Goal: Find specific page/section: Find specific page/section

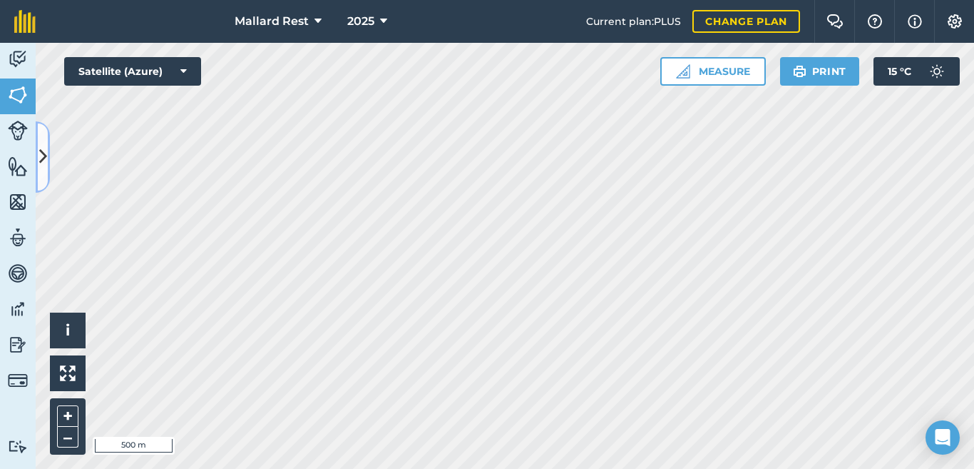
click at [47, 153] on button at bounding box center [43, 156] width 14 height 71
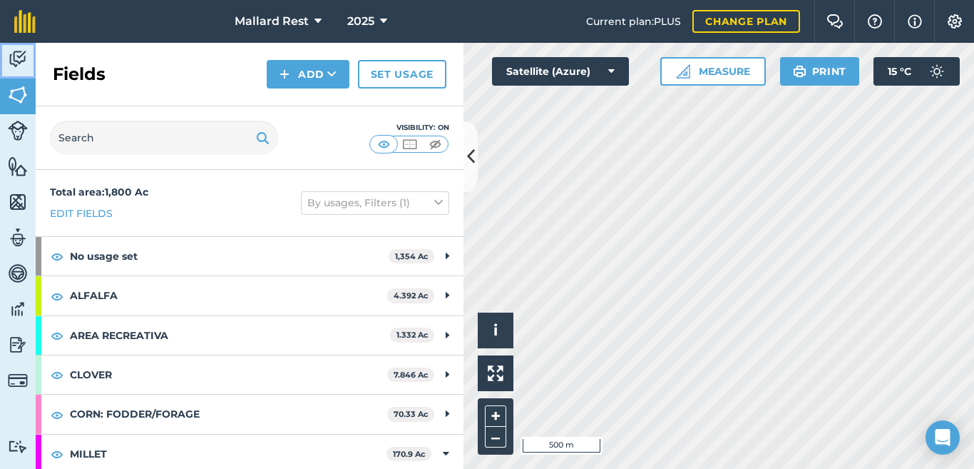
drag, startPoint x: 17, startPoint y: 61, endPoint x: 19, endPoint y: 71, distance: 10.2
click at [18, 61] on img at bounding box center [18, 58] width 20 height 21
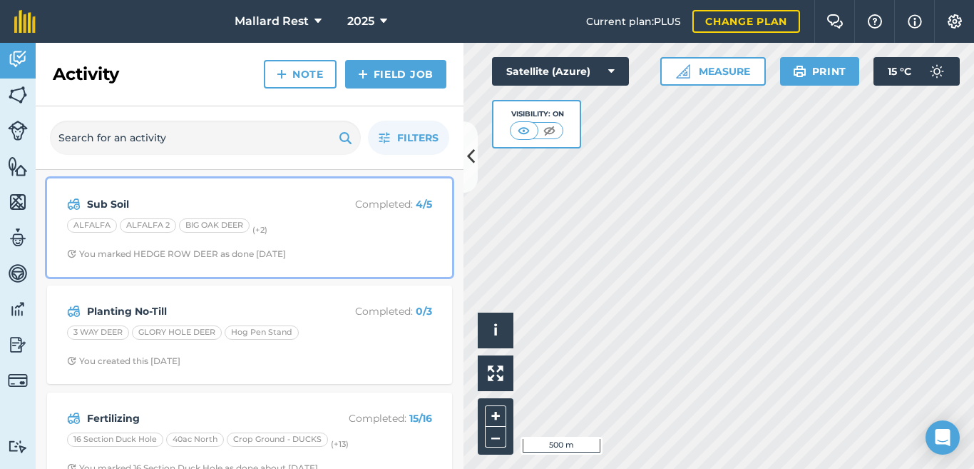
click at [126, 205] on strong "Sub Soil" at bounding box center [200, 204] width 226 height 16
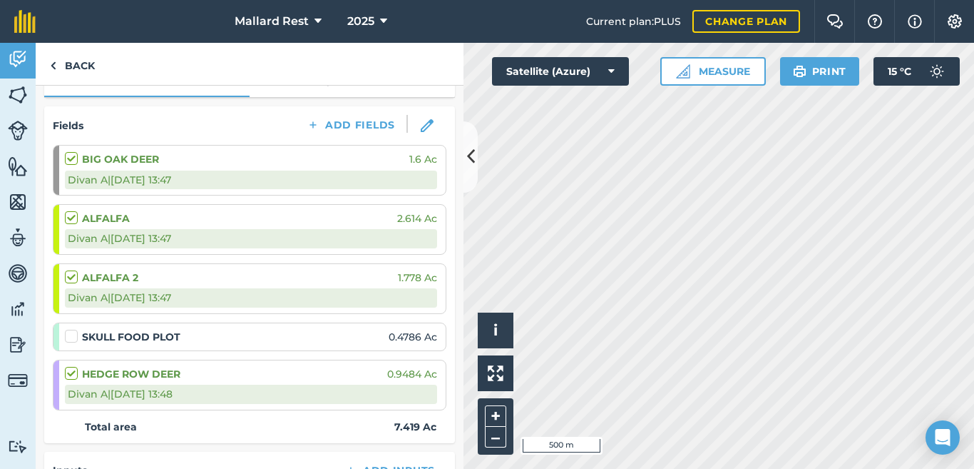
scroll to position [190, 0]
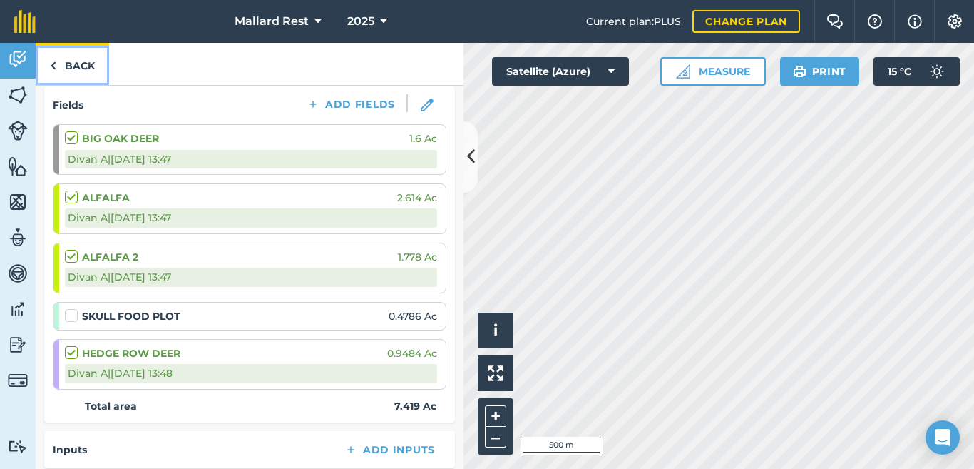
click at [78, 62] on link "Back" at bounding box center [72, 64] width 73 height 42
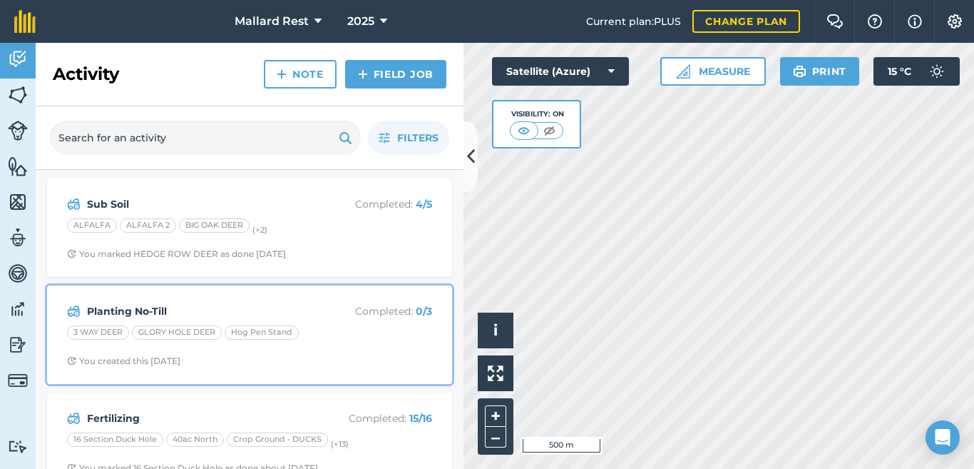
click at [153, 306] on strong "Planting No-Till" at bounding box center [200, 311] width 226 height 16
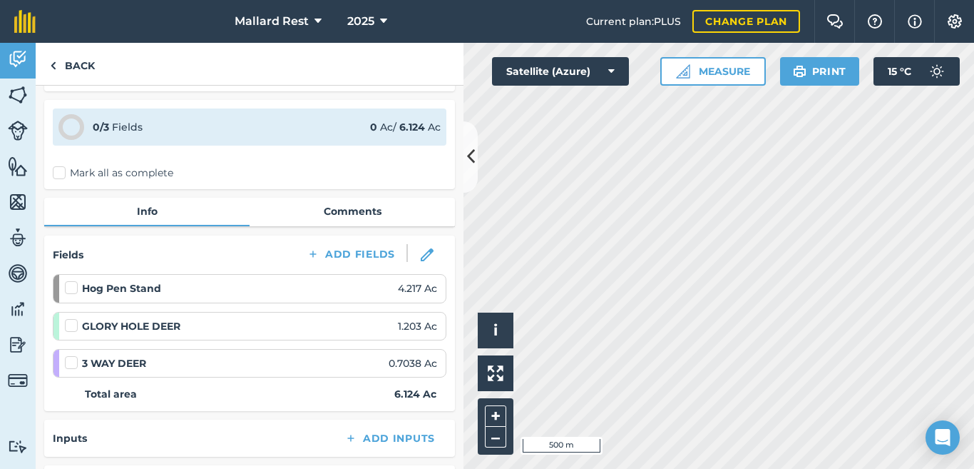
scroll to position [48, 0]
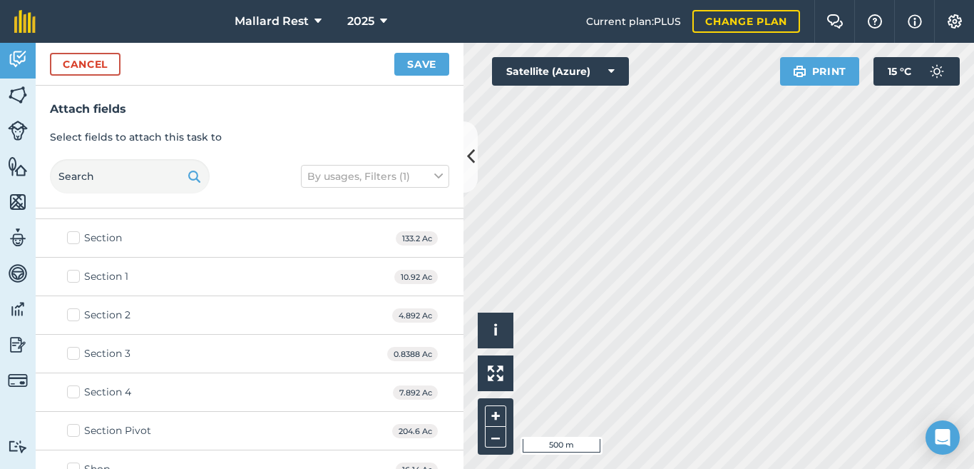
scroll to position [1118, 0]
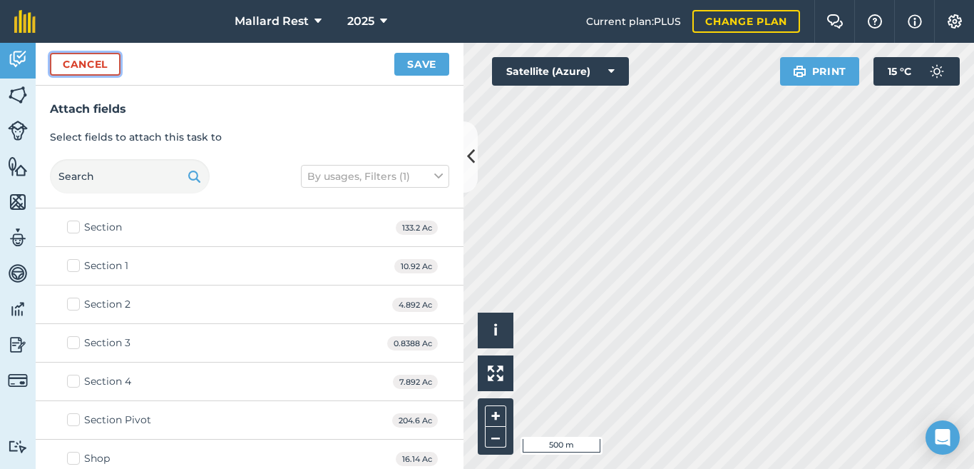
click at [98, 62] on button "Cancel" at bounding box center [85, 64] width 71 height 23
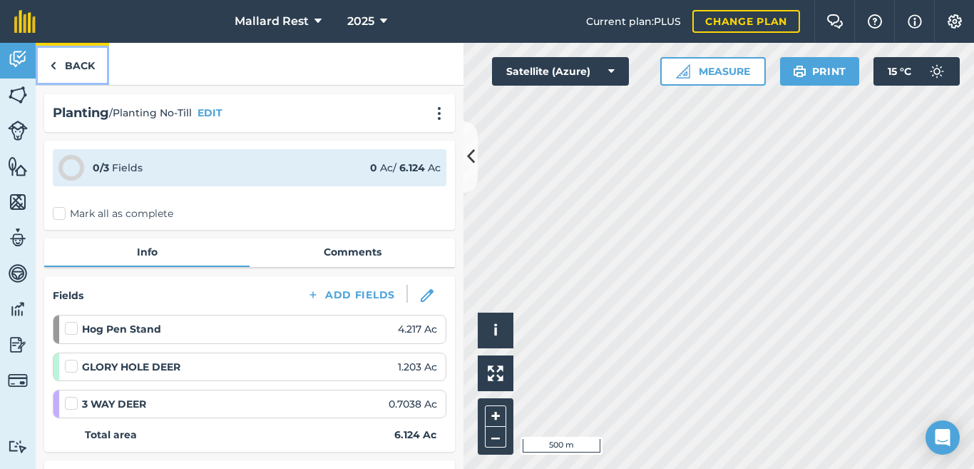
click at [61, 63] on link "Back" at bounding box center [72, 64] width 73 height 42
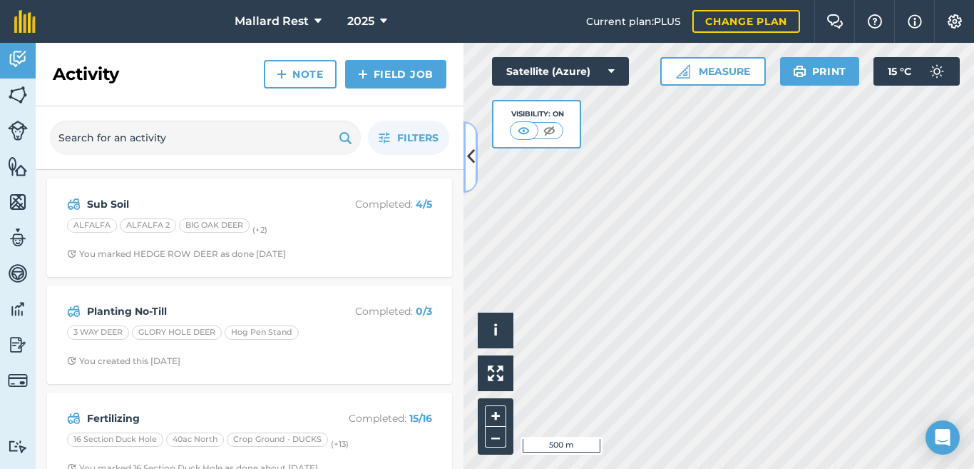
click at [466, 139] on button at bounding box center [471, 156] width 14 height 71
